Goal: Task Accomplishment & Management: Use online tool/utility

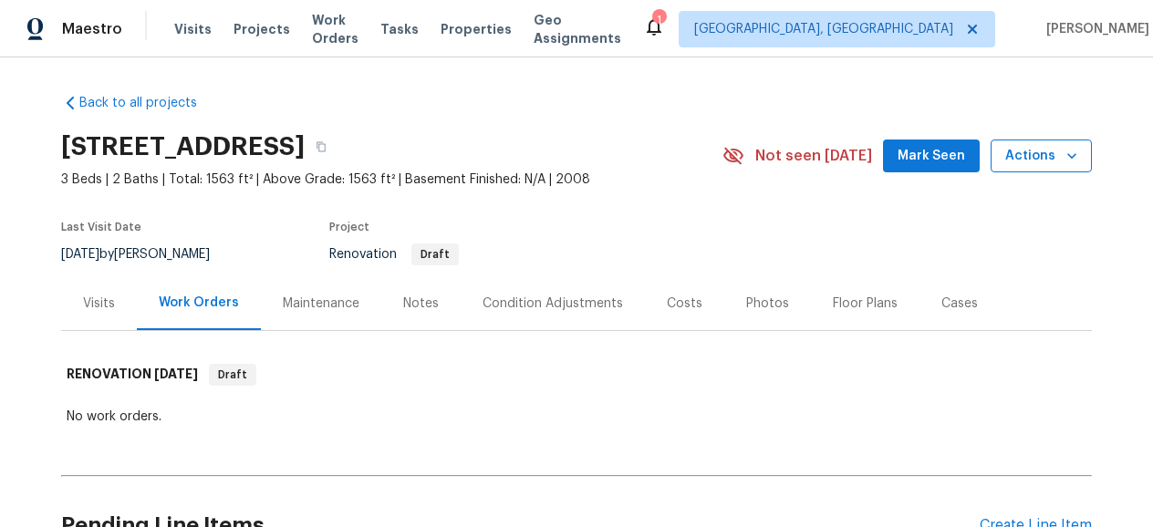
click at [1060, 161] on span "Actions" at bounding box center [1042, 156] width 72 height 23
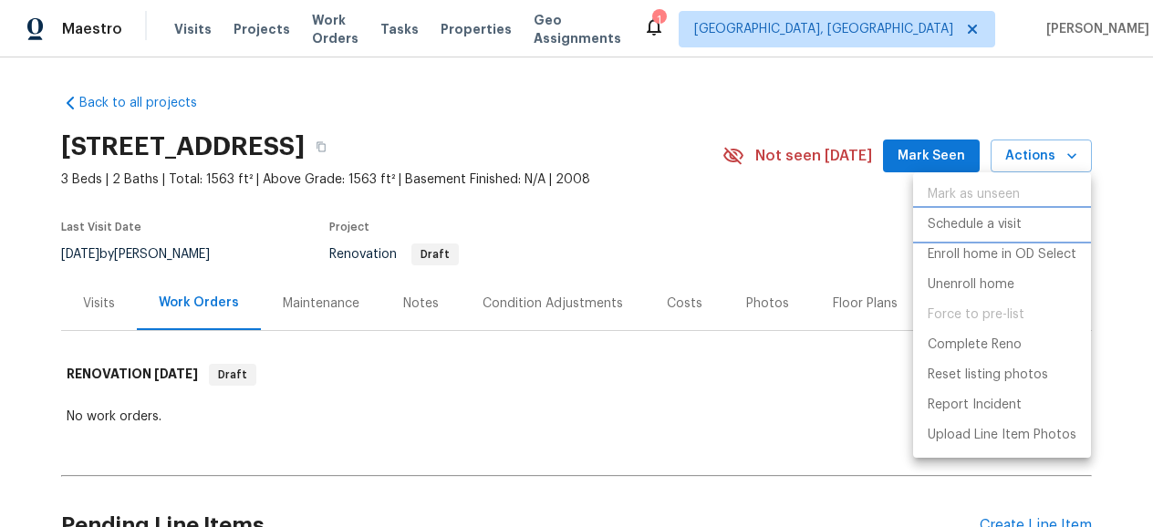
click at [979, 231] on p "Schedule a visit" at bounding box center [975, 224] width 94 height 19
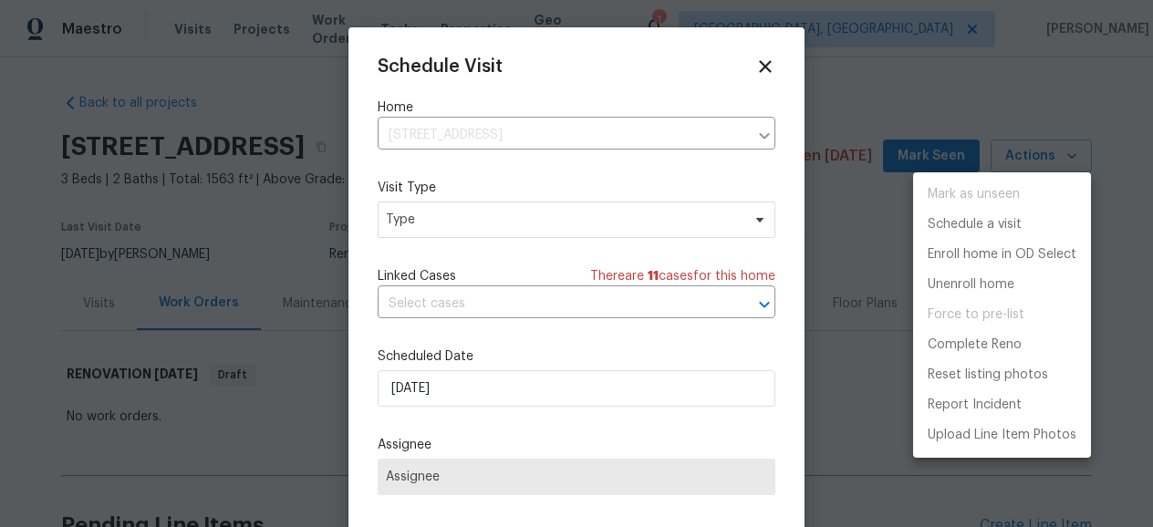
click at [570, 263] on div at bounding box center [576, 263] width 1153 height 527
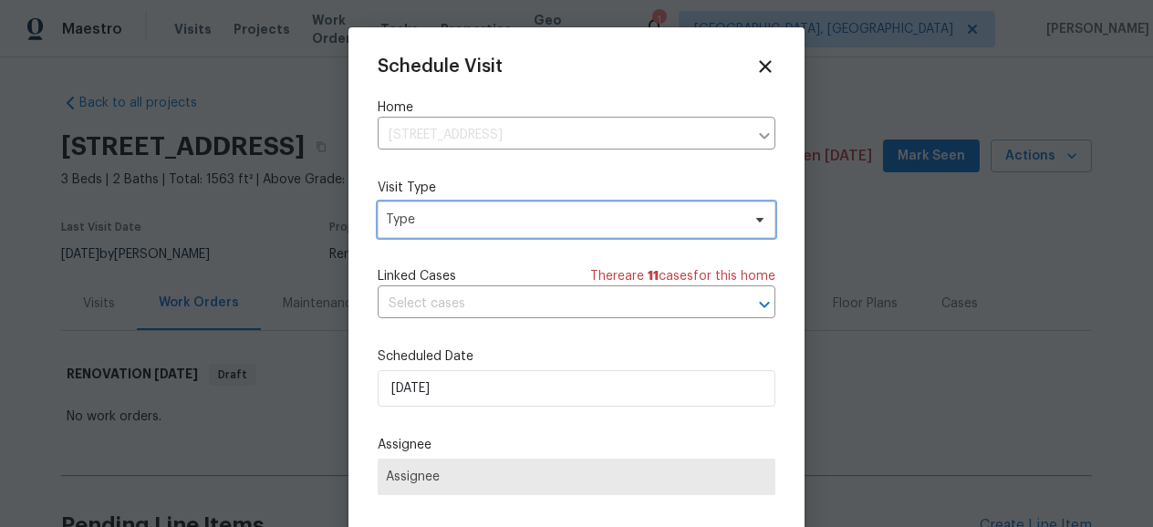
click at [589, 233] on span "Type" at bounding box center [577, 220] width 398 height 36
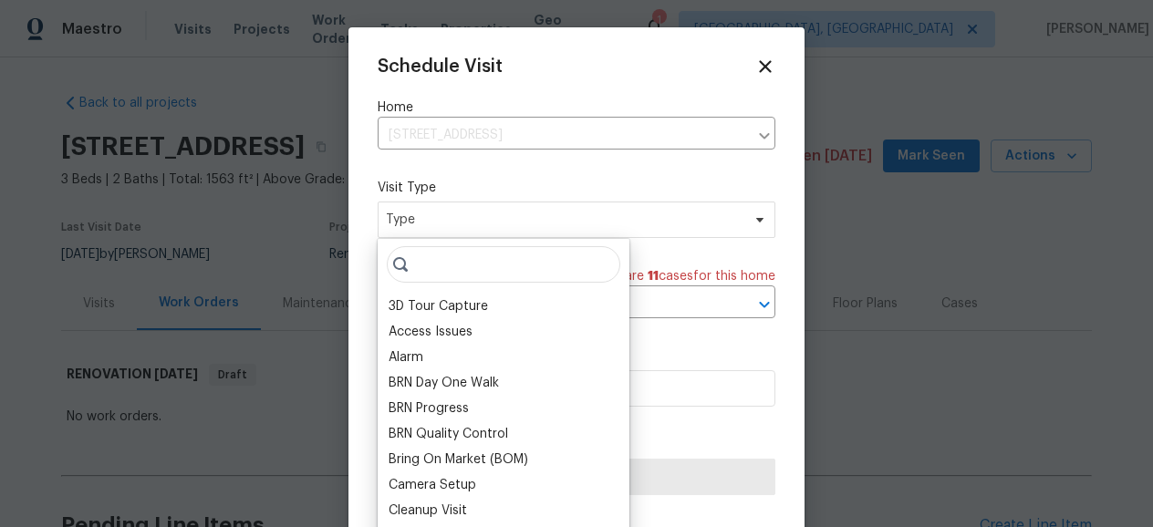
click at [492, 262] on input "search" at bounding box center [504, 264] width 234 height 36
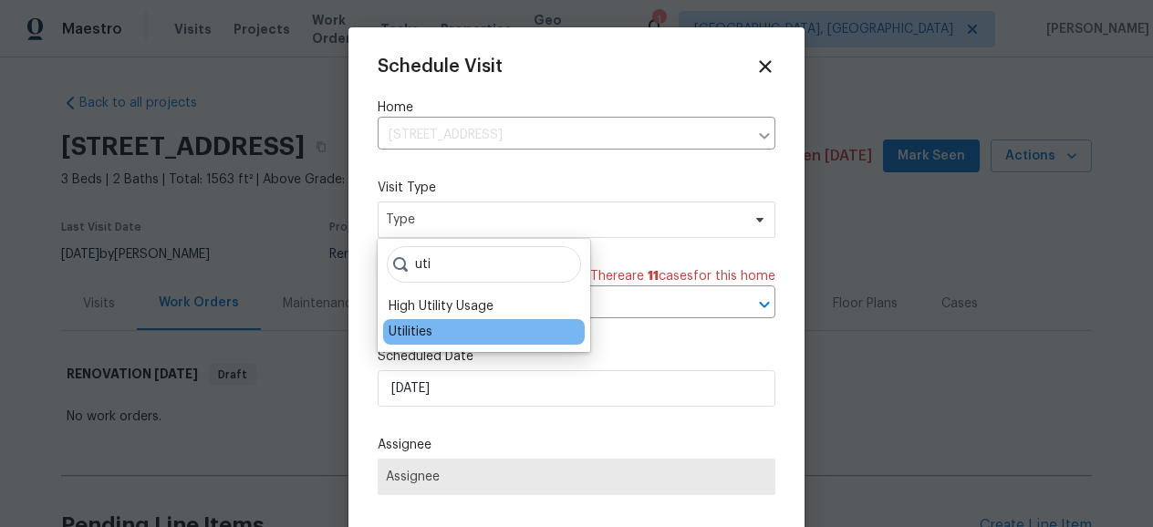
type input "uti"
click at [477, 335] on div "Utilities" at bounding box center [484, 332] width 202 height 26
click at [422, 337] on div "Utilities" at bounding box center [411, 332] width 44 height 18
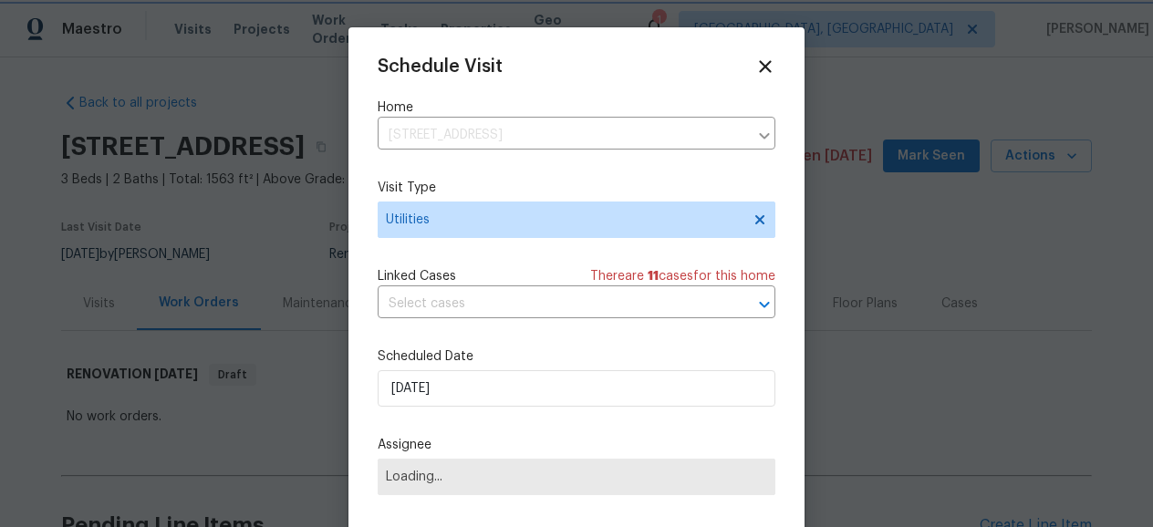
scroll to position [33, 0]
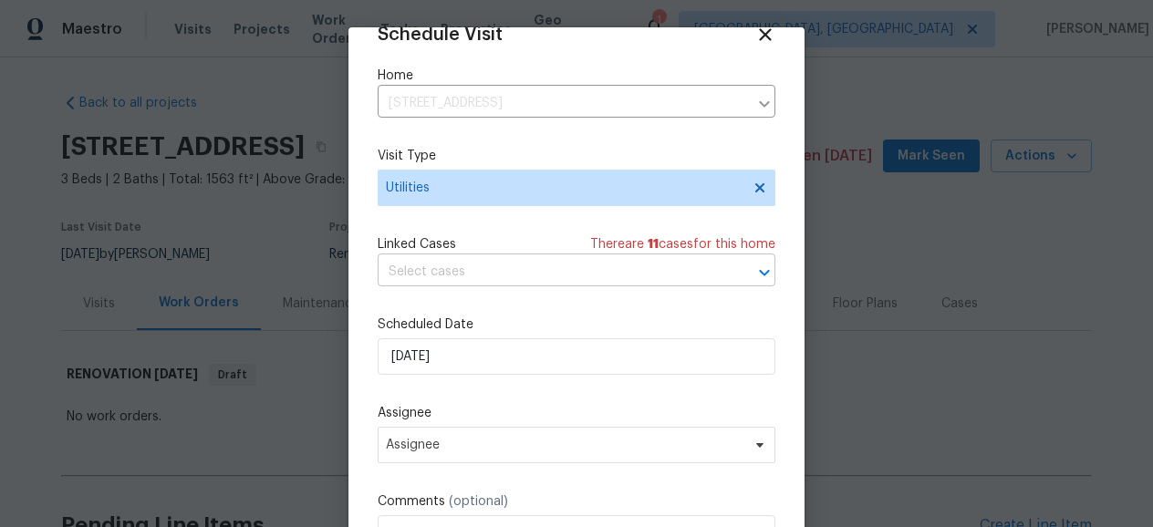
click at [540, 259] on input "text" at bounding box center [551, 272] width 347 height 28
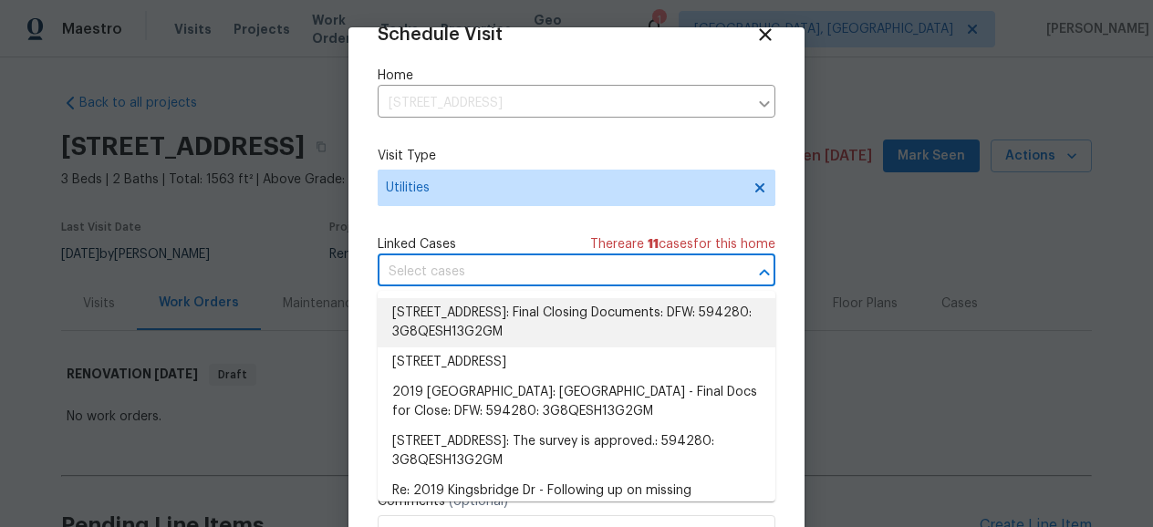
click at [366, 275] on div "Schedule Visit Home 2019 Kingsbridge Dr, Heartland, TX 75126 ​ Visit Type Utili…" at bounding box center [577, 346] width 456 height 639
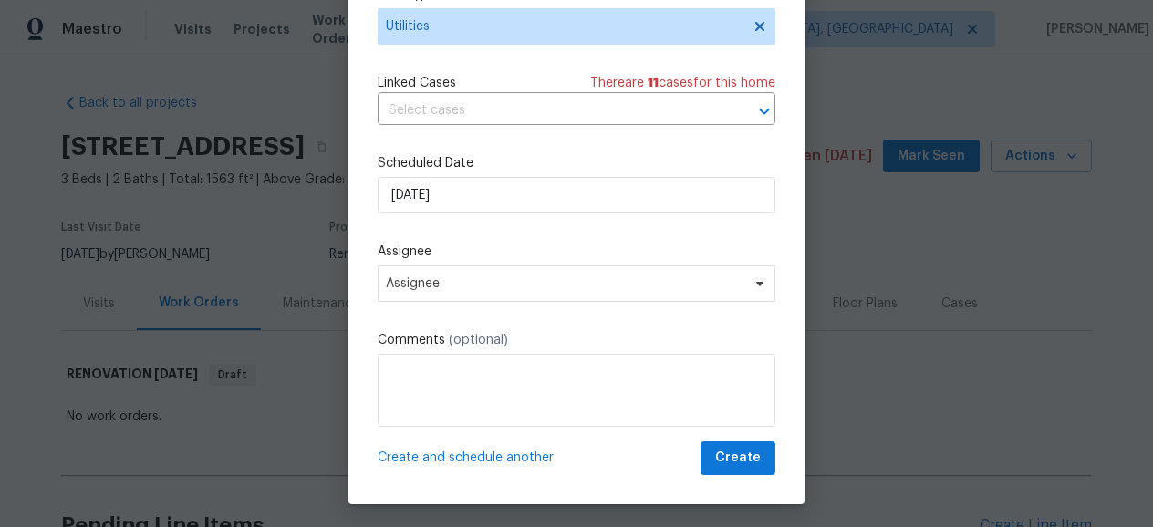
scroll to position [166, 0]
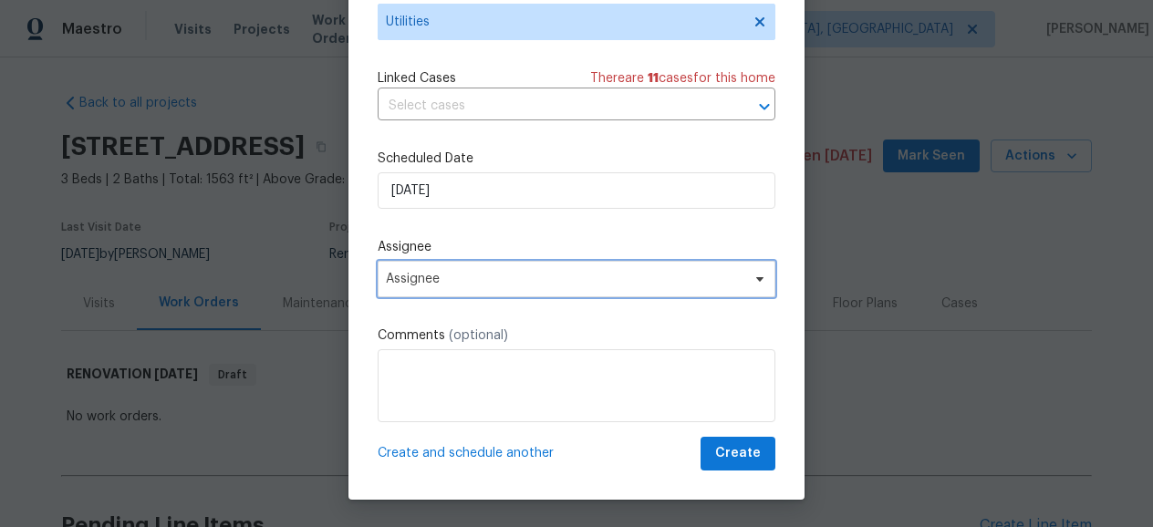
click at [422, 272] on span "Assignee" at bounding box center [565, 279] width 358 height 15
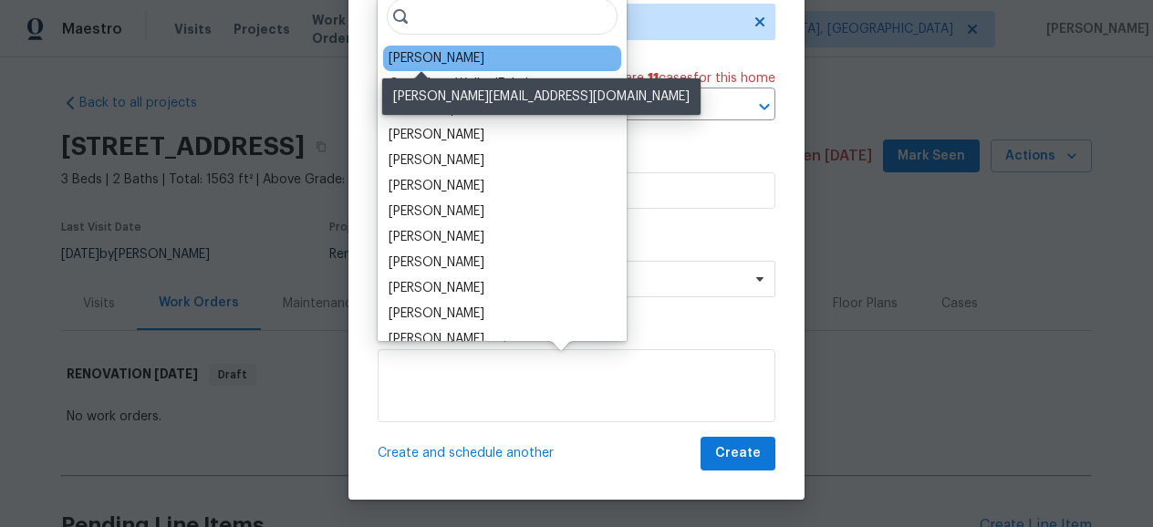
click at [443, 62] on div "[PERSON_NAME]" at bounding box center [437, 58] width 96 height 18
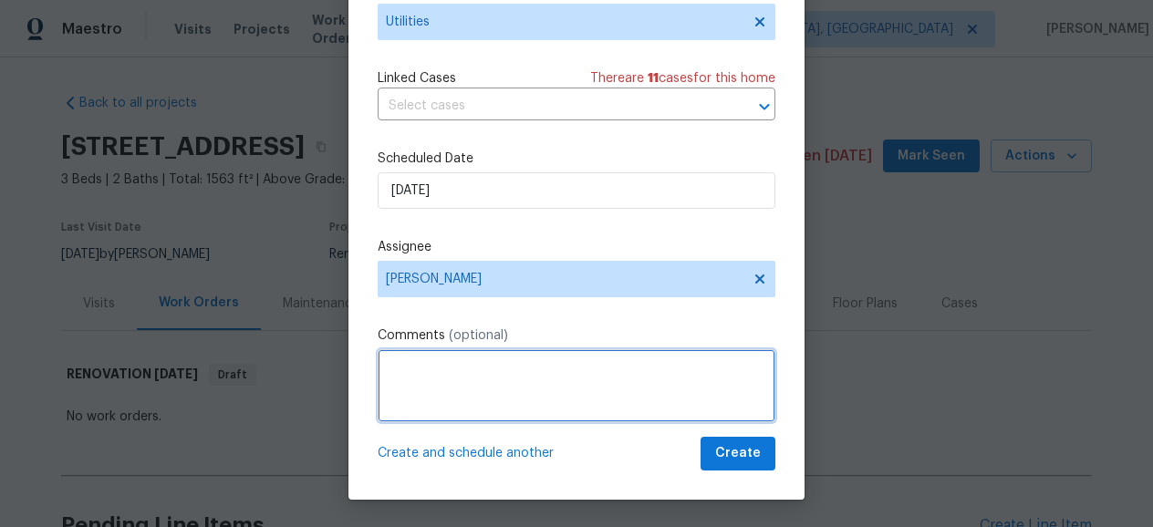
click at [468, 363] on textarea at bounding box center [577, 385] width 398 height 73
click at [700, 394] on textarea "Provider request meter photo to proceed with starting new services Please attac…" at bounding box center [577, 385] width 398 height 73
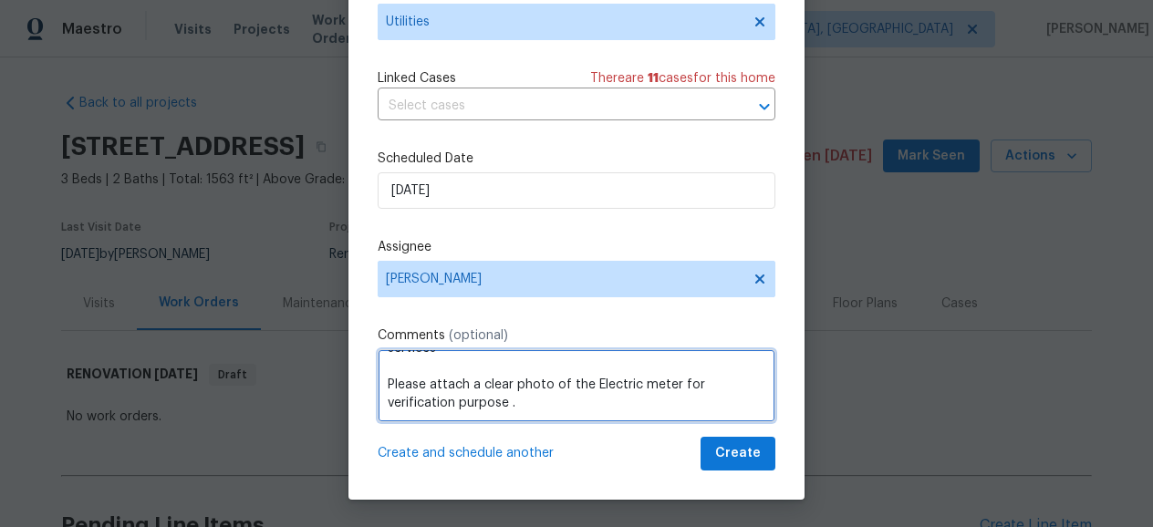
scroll to position [0, 0]
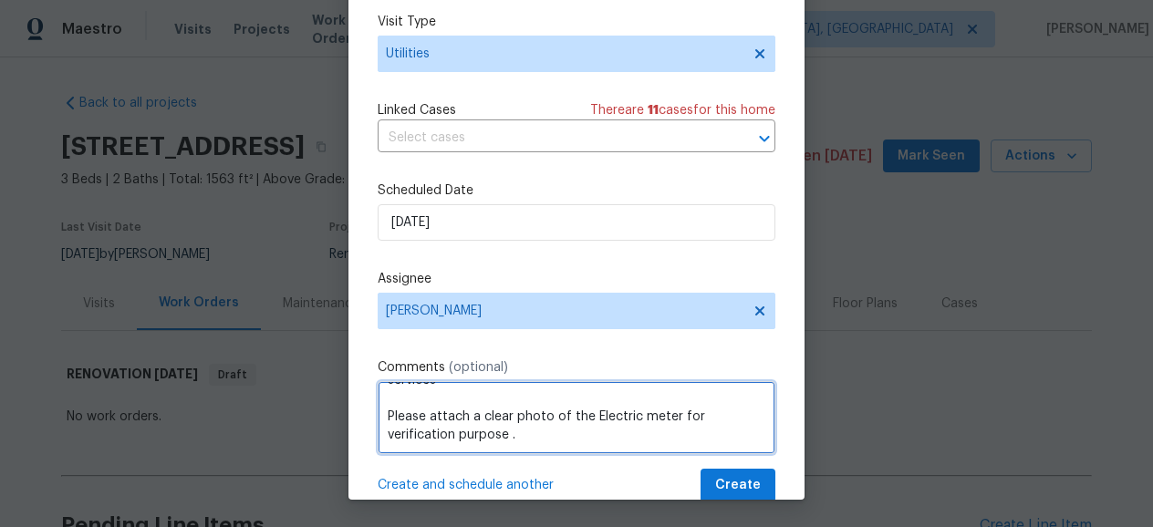
type textarea "Provider request meter photo to proceed with starting new services Please attac…"
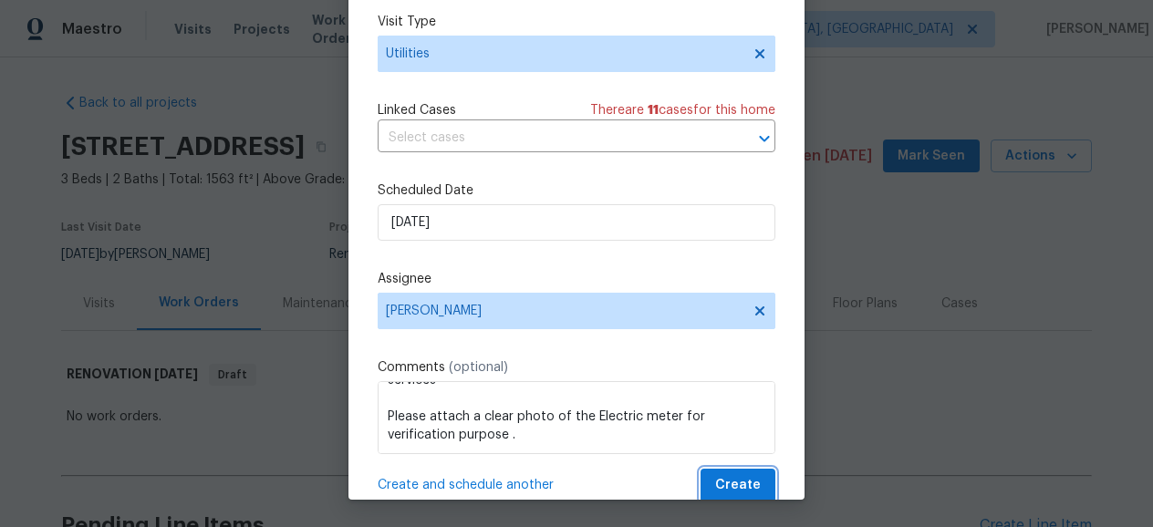
click at [750, 491] on span "Create" at bounding box center [738, 485] width 46 height 23
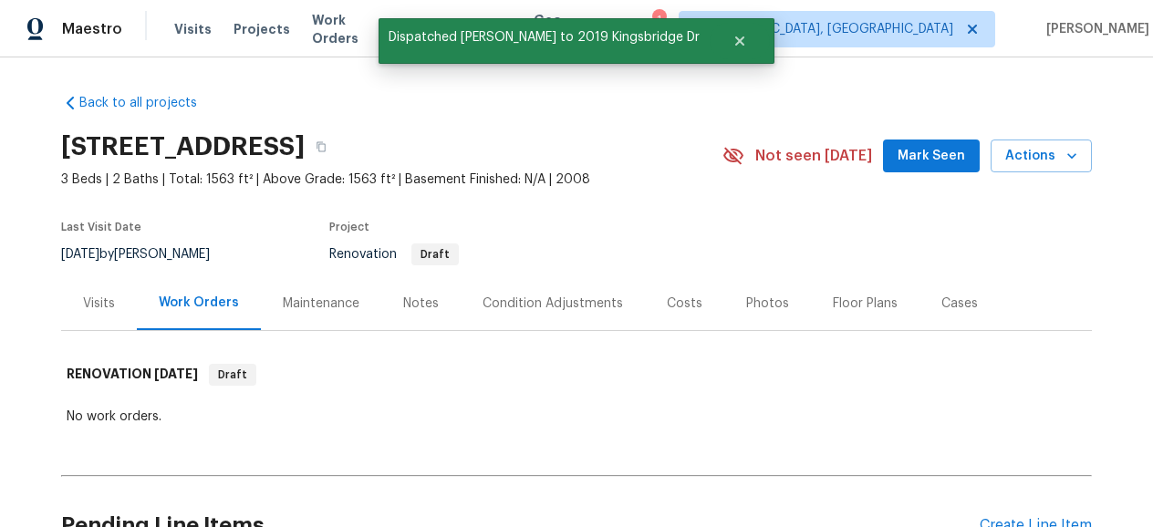
click at [89, 291] on div "Visits" at bounding box center [99, 303] width 76 height 54
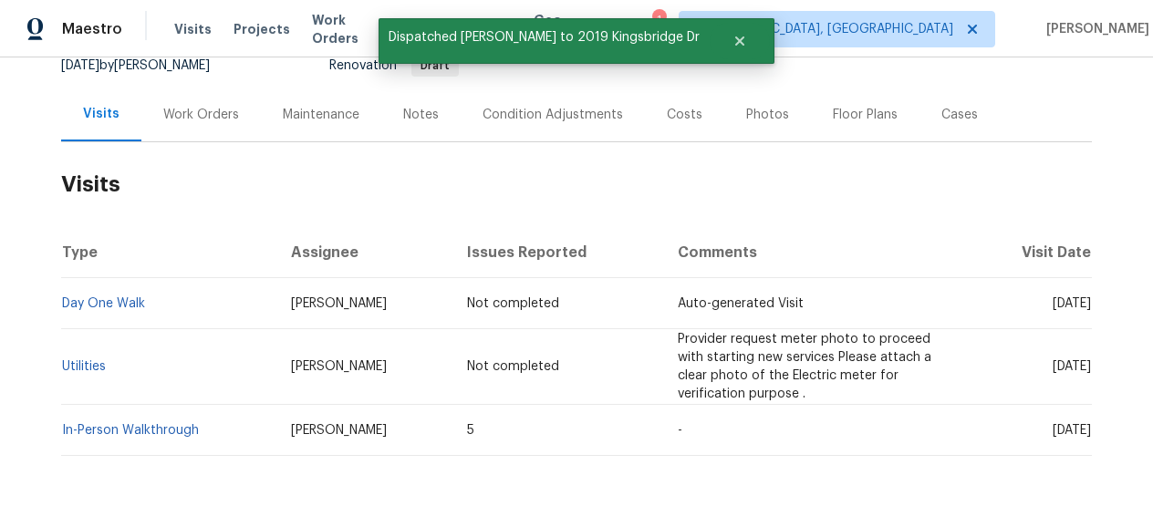
scroll to position [242, 0]
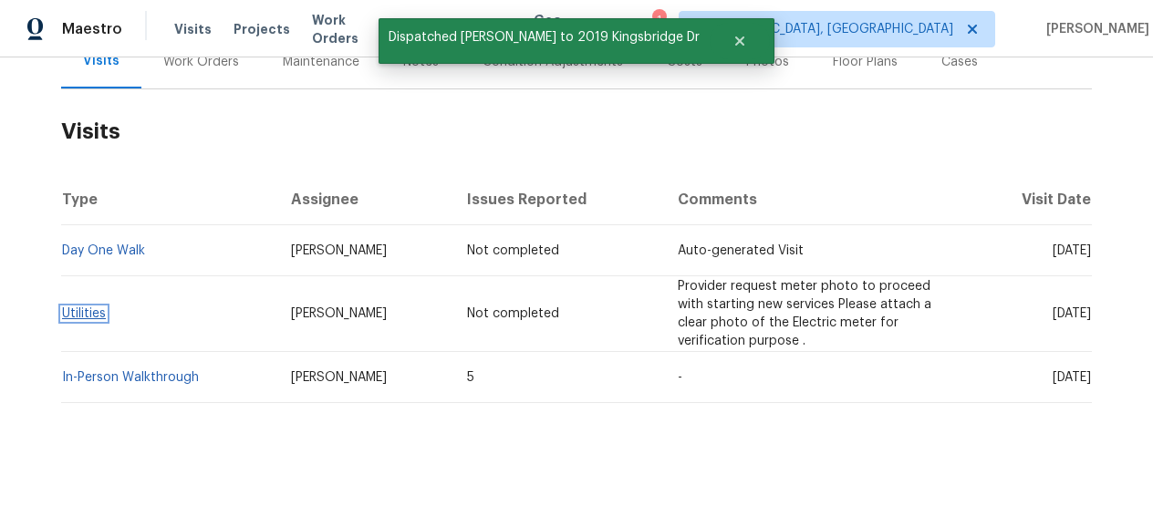
click at [91, 310] on link "Utilities" at bounding box center [84, 313] width 44 height 13
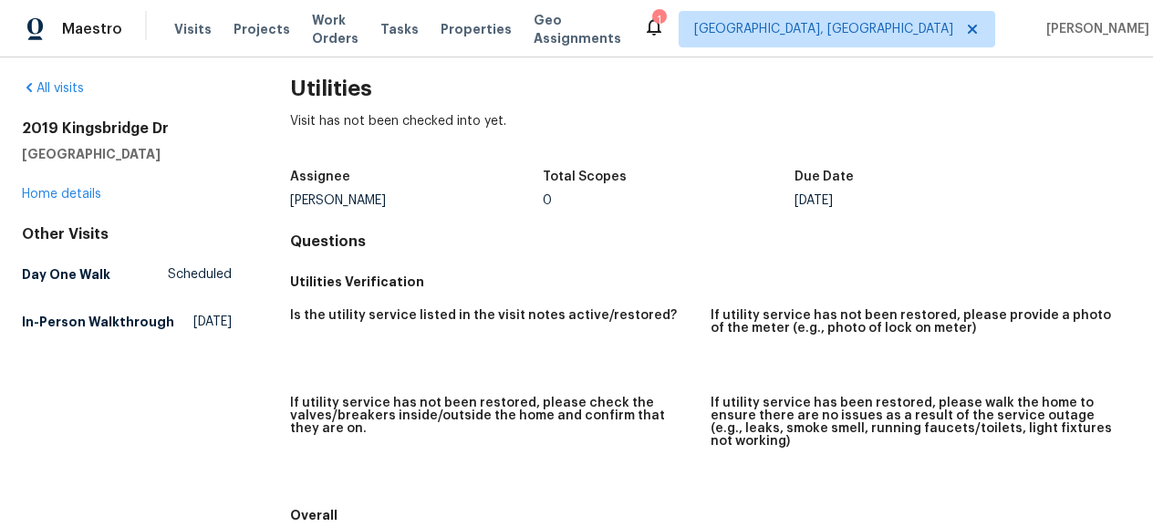
click at [747, 328] on h5 "If utility service has not been restored, please provide a photo of the meter (…" at bounding box center [914, 322] width 406 height 26
